Goal: Information Seeking & Learning: Learn about a topic

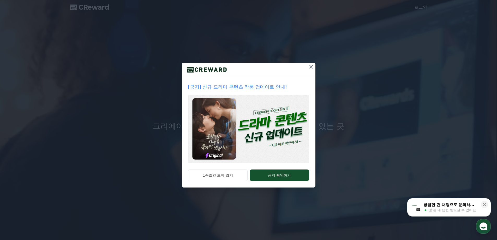
click at [311, 66] on icon at bounding box center [312, 67] width 4 height 4
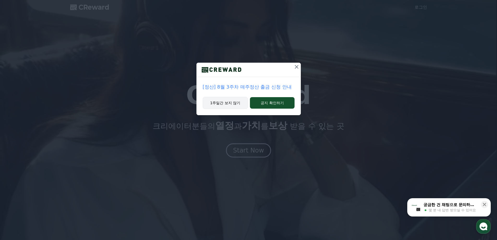
click at [224, 103] on button "1주일간 보지 않기" at bounding box center [225, 103] width 45 height 12
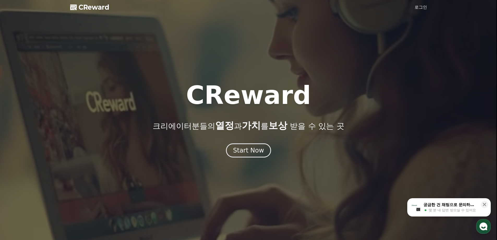
click at [420, 8] on link "로그인" at bounding box center [421, 7] width 13 height 6
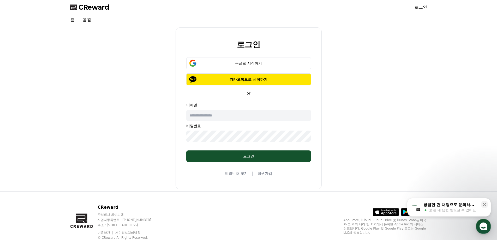
type input "**********"
click at [251, 155] on div "로그인" at bounding box center [249, 156] width 104 height 5
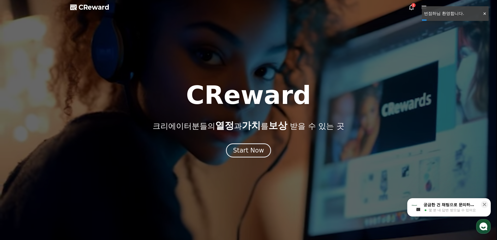
click at [410, 9] on icon at bounding box center [411, 7] width 5 height 5
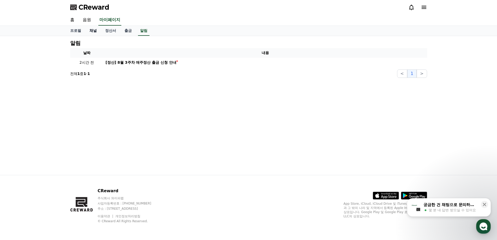
click at [93, 29] on link "채널" at bounding box center [93, 31] width 16 height 10
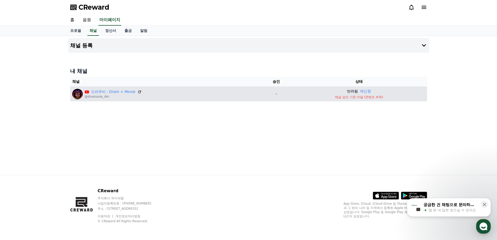
drag, startPoint x: 337, startPoint y: 98, endPoint x: 390, endPoint y: 98, distance: 53.5
click at [390, 98] on p "채널 승인 기준 미달 (콘텐츠 부족)" at bounding box center [360, 97] width 132 height 4
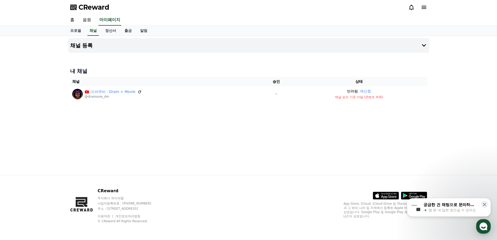
click at [92, 9] on span "CReward" at bounding box center [94, 7] width 31 height 8
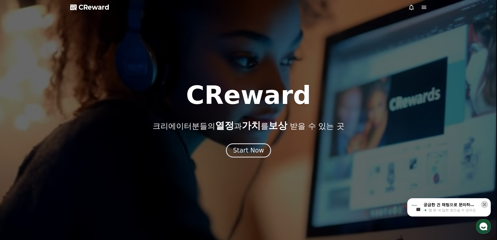
click at [484, 204] on icon at bounding box center [484, 204] width 3 height 3
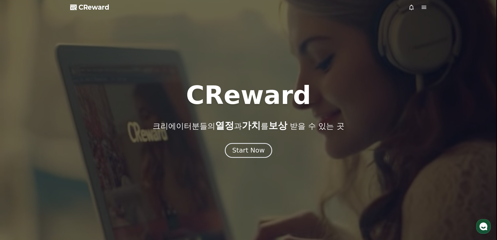
click at [251, 151] on div "Start Now" at bounding box center [248, 150] width 32 height 9
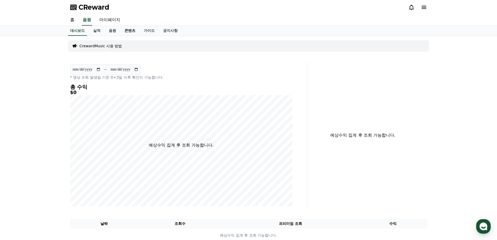
click at [126, 31] on link "콘텐츠" at bounding box center [129, 31] width 19 height 10
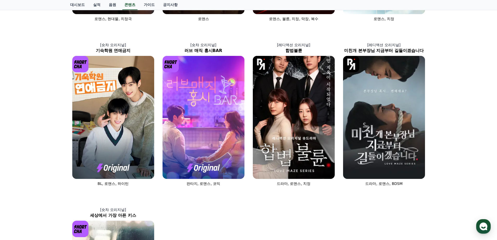
scroll to position [183, 0]
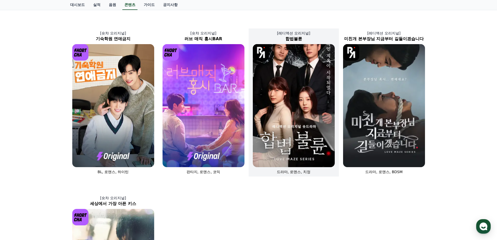
click at [290, 111] on img at bounding box center [294, 105] width 82 height 123
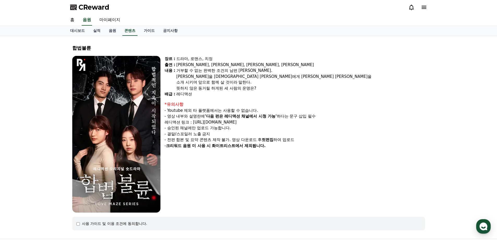
drag, startPoint x: 197, startPoint y: 110, endPoint x: 261, endPoint y: 110, distance: 63.2
click at [261, 110] on div "- Youtube 제외 타 플랫폼에서는 사용할 수 없습니다." at bounding box center [295, 111] width 261 height 6
click at [237, 123] on div "- 영상 내부와 설명란에 '다음 편은 레디액션 채널에서 시청 가능' 하다는 문구 삽입 필수 레디액션 링크 : [URL][DOMAIN_NAME]" at bounding box center [295, 119] width 261 height 12
drag, startPoint x: 187, startPoint y: 77, endPoint x: 246, endPoint y: 77, distance: 58.8
click at [246, 77] on div "[PERSON_NAME]을 [DEMOGRAPHIC_DATA] [PERSON_NAME]에게 [PERSON_NAME] [PERSON_NAME]을" at bounding box center [301, 77] width 249 height 6
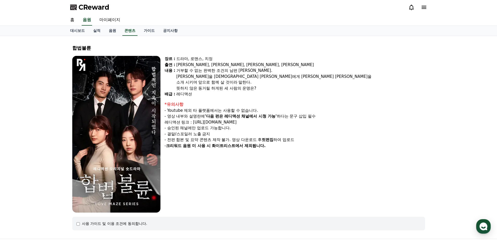
click at [87, 5] on span "CReward" at bounding box center [94, 7] width 31 height 8
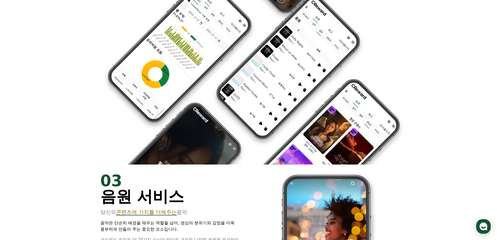
scroll to position [731, 0]
